Goal: Information Seeking & Learning: Find specific page/section

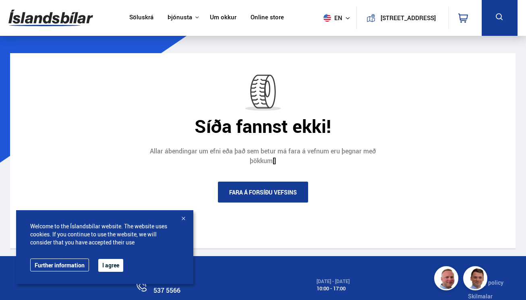
click at [131, 18] on link "Söluskrá" at bounding box center [141, 18] width 24 height 8
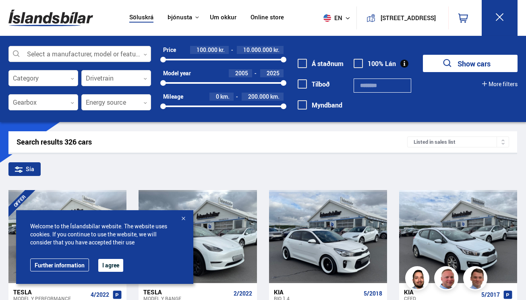
click at [72, 55] on div at bounding box center [79, 54] width 142 height 16
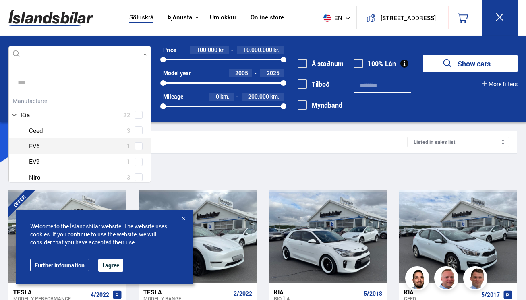
click at [35, 145] on div at bounding box center [88, 146] width 122 height 12
click at [132, 144] on div at bounding box center [88, 146] width 122 height 12
click at [139, 147] on div "Kia Ceed 3 Kia EV6 1 Kia EV9 1 Kia Niro 3 Kia Optima 2 Kia Picanto 3 Kia Rio 2 …" at bounding box center [80, 209] width 142 height 172
type input "***"
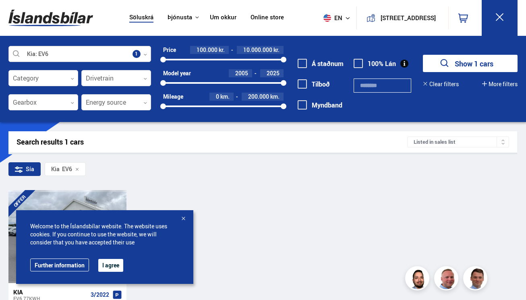
click at [144, 51] on div at bounding box center [79, 54] width 142 height 16
click at [236, 187] on div "Search results 1 cars Listed in sales list Sía Kia EV6 OFFER Kia EV6 77KWH 3/20…" at bounding box center [262, 249] width 521 height 237
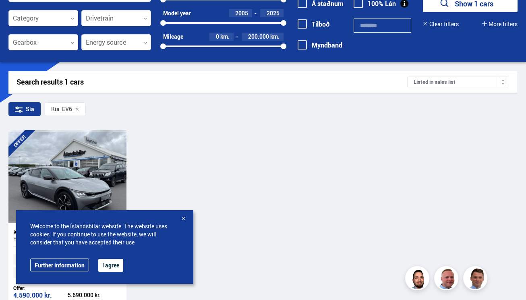
scroll to position [59, 0]
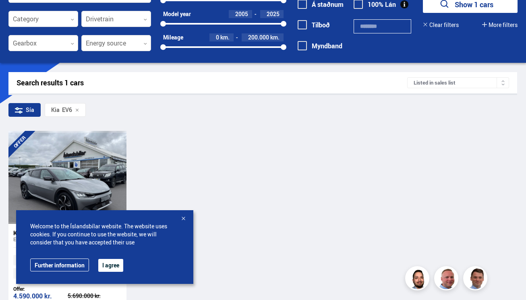
click at [185, 215] on div at bounding box center [183, 219] width 8 height 8
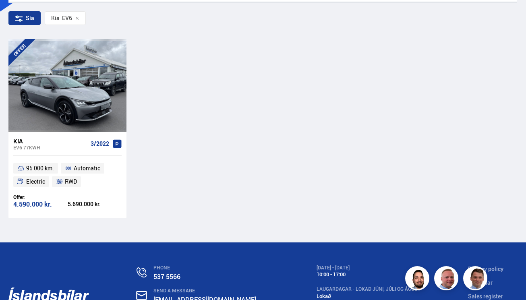
scroll to position [153, 0]
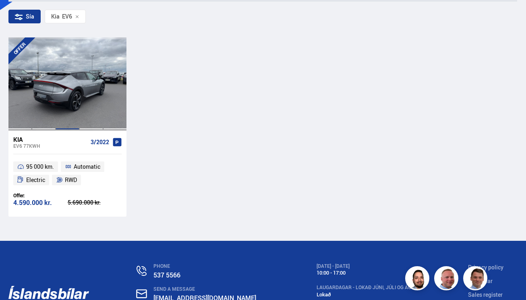
click at [68, 87] on div at bounding box center [68, 83] width 24 height 93
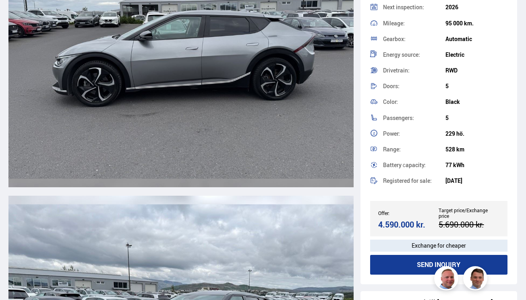
scroll to position [2600, 0]
